Goal: Task Accomplishment & Management: Manage account settings

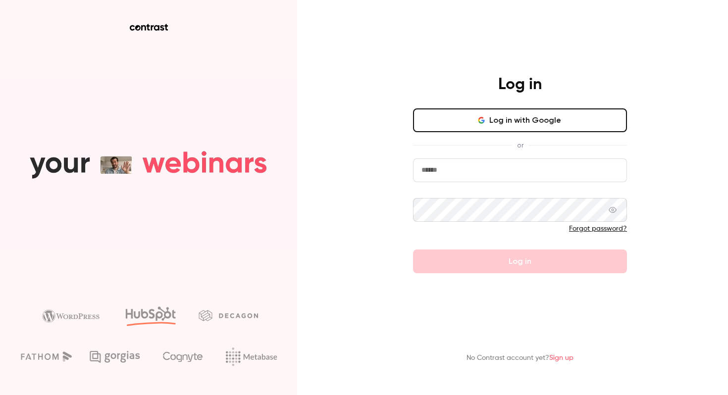
click at [531, 109] on button "Log in with Google" at bounding box center [520, 120] width 214 height 24
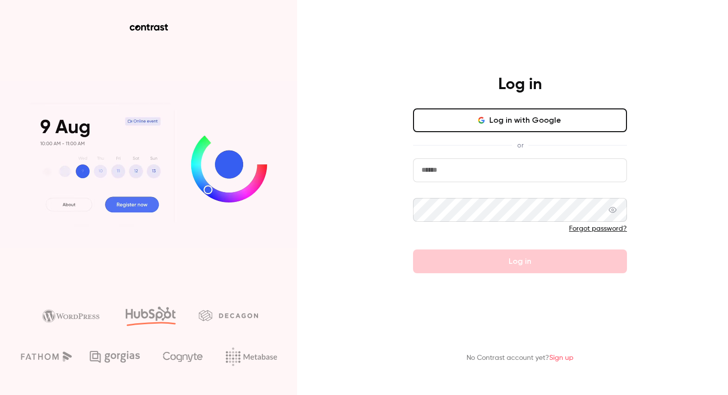
click at [472, 169] on input "email" at bounding box center [520, 170] width 214 height 24
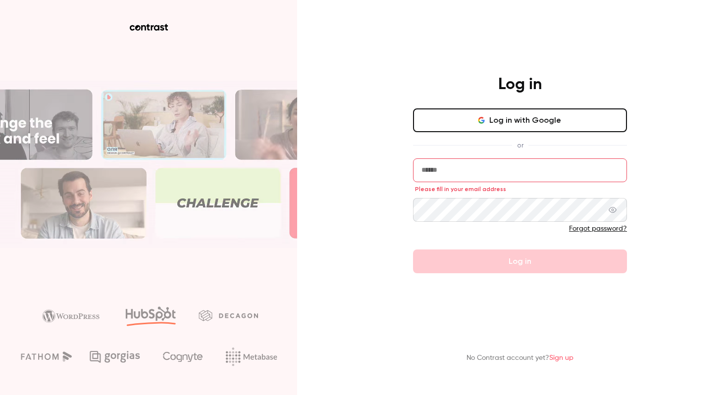
click at [554, 172] on input "email" at bounding box center [520, 170] width 214 height 24
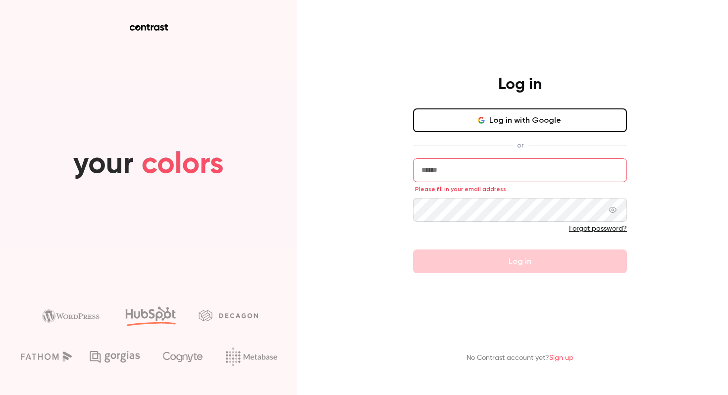
click at [478, 124] on icon "button" at bounding box center [481, 120] width 8 height 8
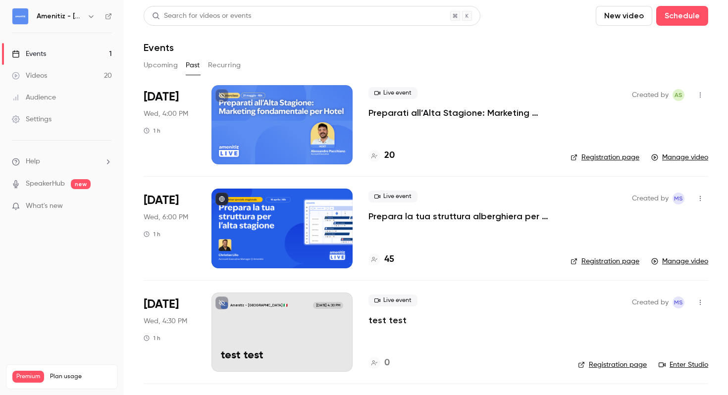
click at [80, 18] on h6 "Amenitiz - [GEOGRAPHIC_DATA] 🇮🇹" at bounding box center [60, 16] width 47 height 10
click at [86, 17] on button "button" at bounding box center [91, 16] width 12 height 12
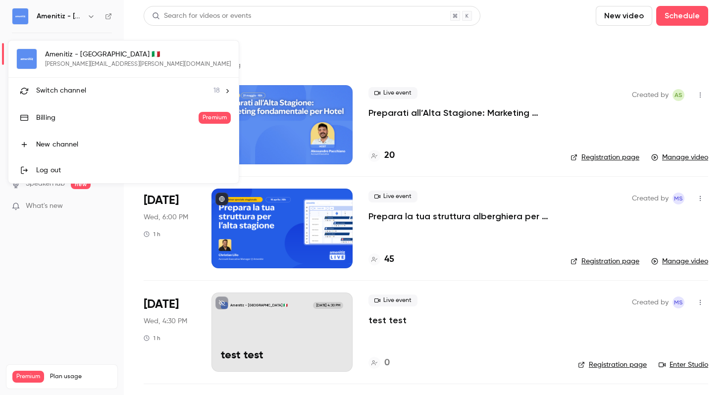
click at [94, 88] on div "Switch channel 18" at bounding box center [128, 91] width 184 height 10
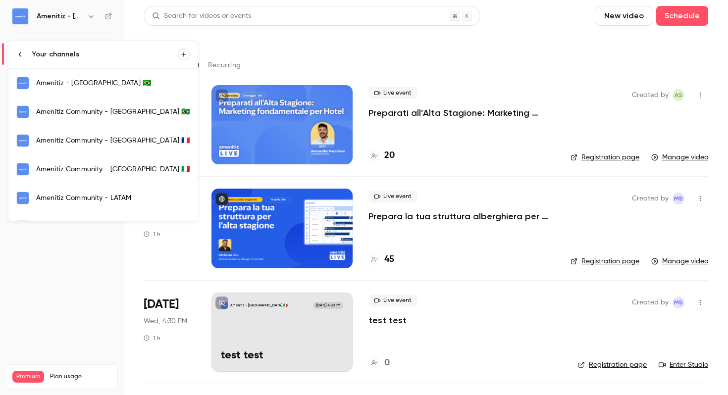
click at [301, 55] on div at bounding box center [364, 197] width 728 height 395
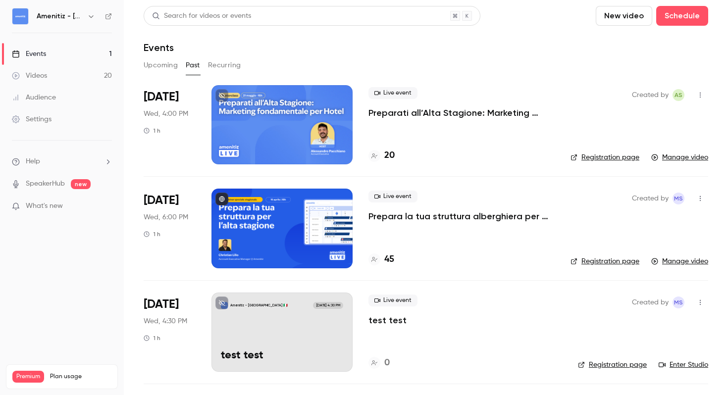
click at [177, 65] on button "Upcoming" at bounding box center [161, 65] width 34 height 16
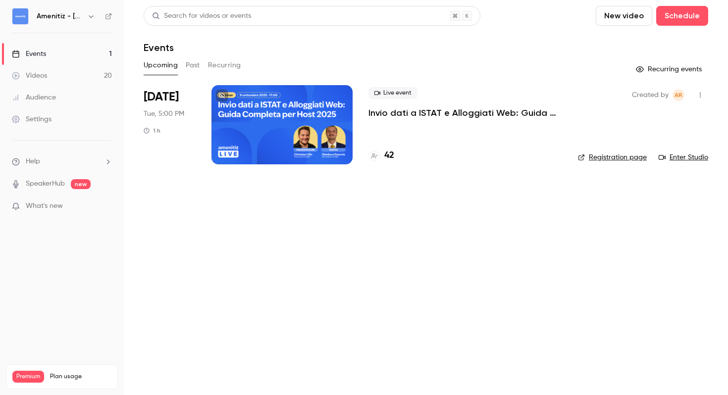
click at [325, 128] on div at bounding box center [281, 124] width 141 height 79
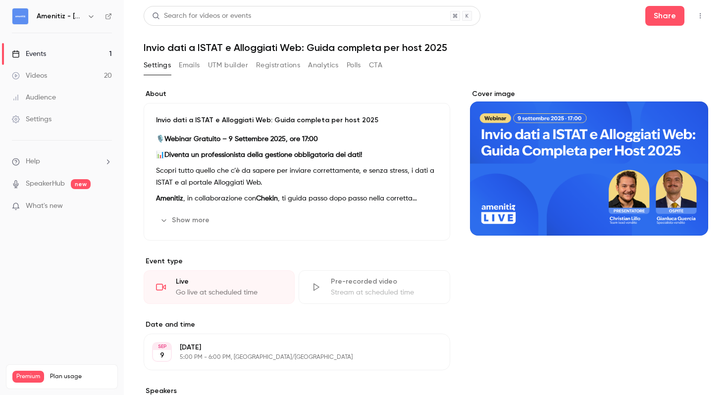
scroll to position [4, 0]
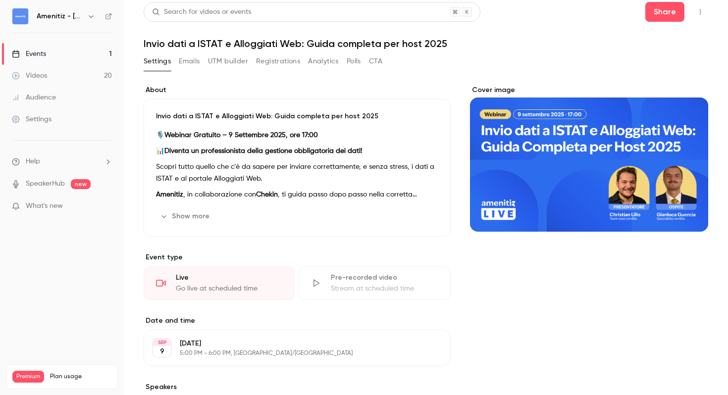
click at [188, 67] on button "Emails" at bounding box center [189, 61] width 21 height 16
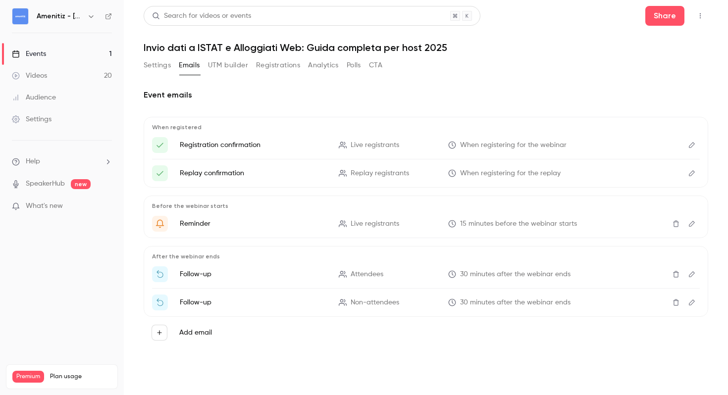
click at [244, 65] on button "UTM builder" at bounding box center [228, 65] width 40 height 16
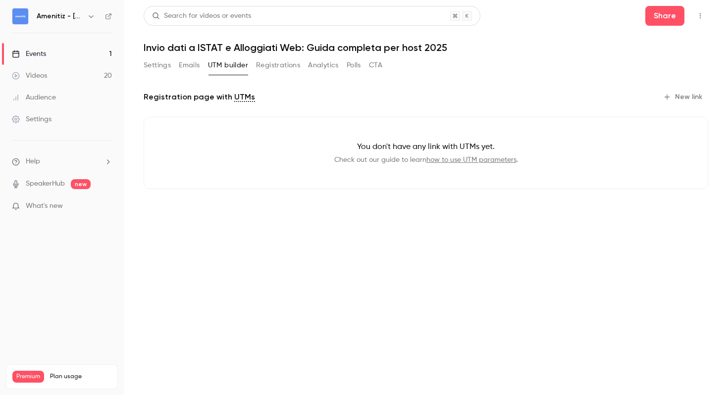
click at [283, 64] on button "Registrations" at bounding box center [278, 65] width 44 height 16
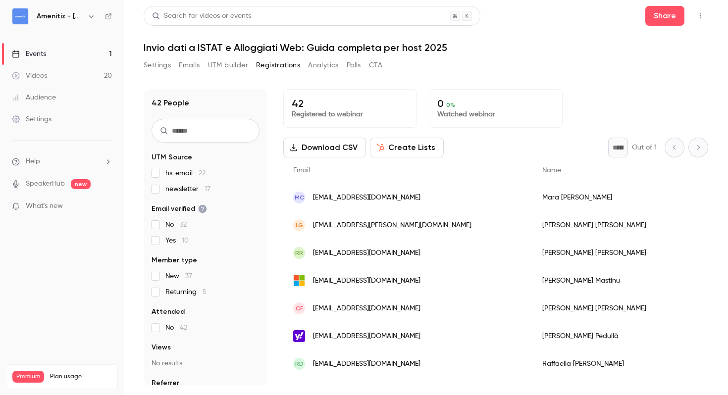
click at [336, 72] on button "Analytics" at bounding box center [323, 65] width 31 height 16
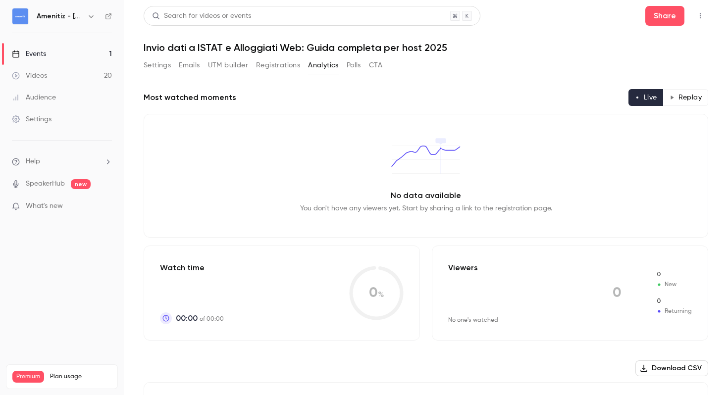
click at [348, 68] on button "Polls" at bounding box center [354, 65] width 14 height 16
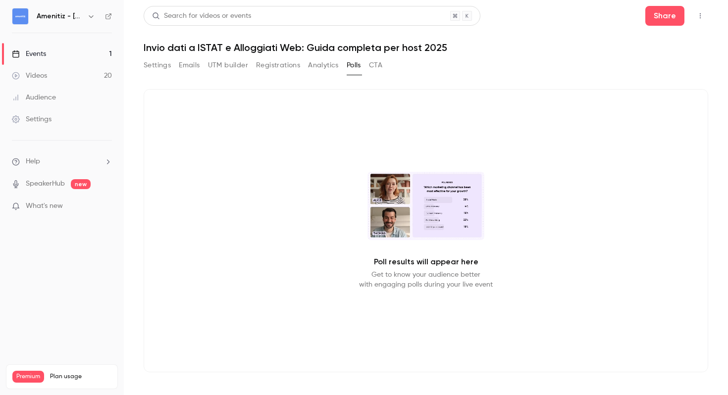
click at [376, 66] on button "CTA" at bounding box center [375, 65] width 13 height 16
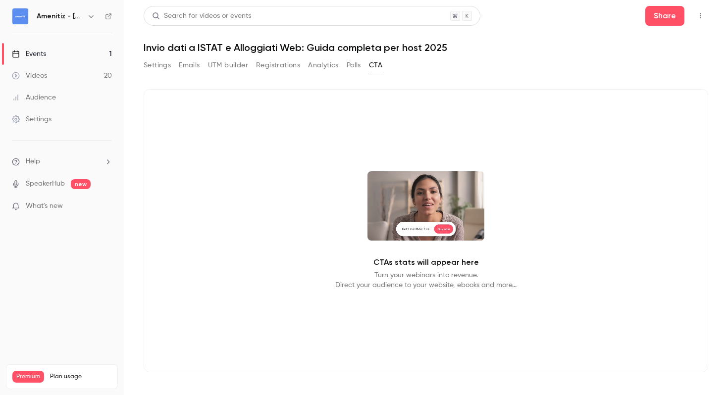
click at [158, 67] on button "Settings" at bounding box center [157, 65] width 27 height 16
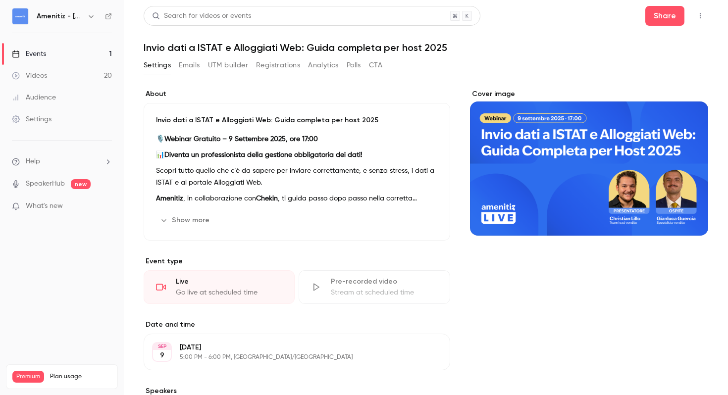
click at [642, 146] on div "Cover image" at bounding box center [589, 162] width 238 height 147
click at [0, 0] on input "Cover image" at bounding box center [0, 0] width 0 height 0
click at [696, 19] on icon "button" at bounding box center [700, 15] width 8 height 7
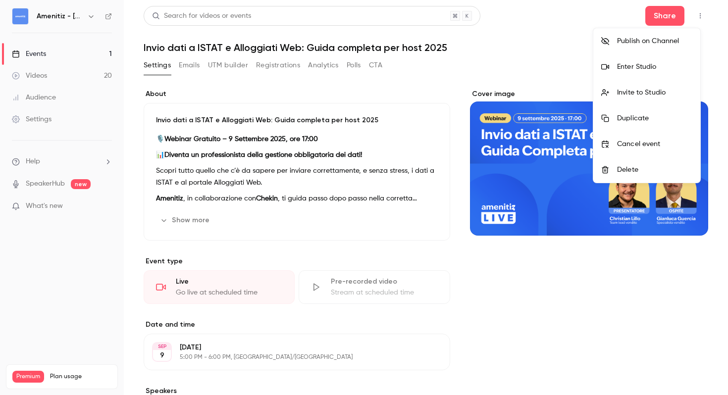
click at [661, 69] on div "Enter Studio" at bounding box center [654, 67] width 75 height 10
